Goal: Task Accomplishment & Management: Manage account settings

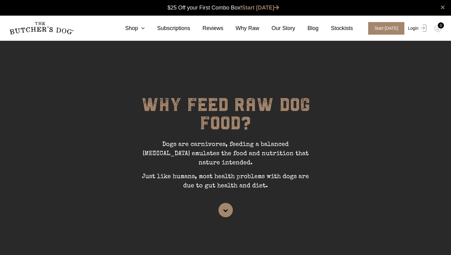
click at [415, 29] on link "Login" at bounding box center [417, 28] width 20 height 13
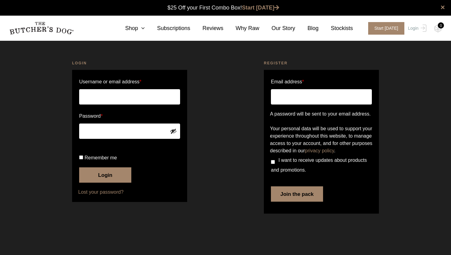
type input "evelynng327@hotmail.com"
click at [96, 183] on button "Login" at bounding box center [105, 175] width 52 height 15
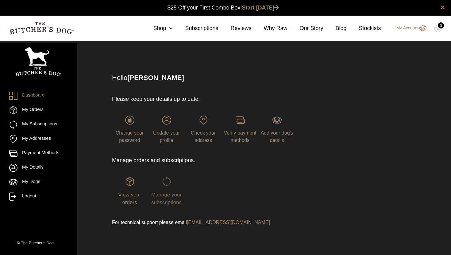
click at [166, 184] on img at bounding box center [166, 181] width 9 height 9
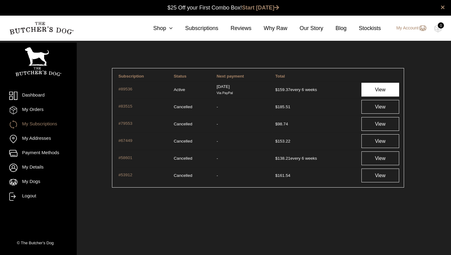
click at [375, 91] on link "View" at bounding box center [381, 90] width 38 height 14
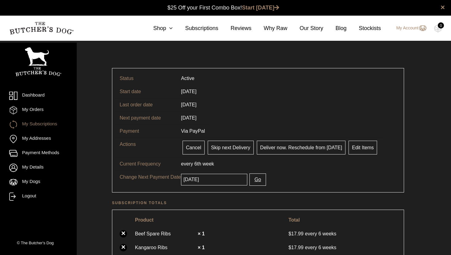
scroll to position [9, 0]
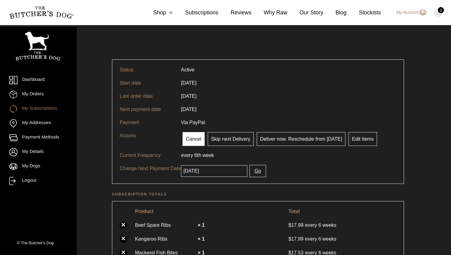
click at [194, 141] on link "Cancel" at bounding box center [194, 139] width 22 height 14
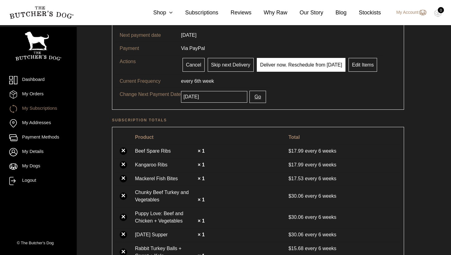
scroll to position [93, 0]
